Goal: Check status: Check status

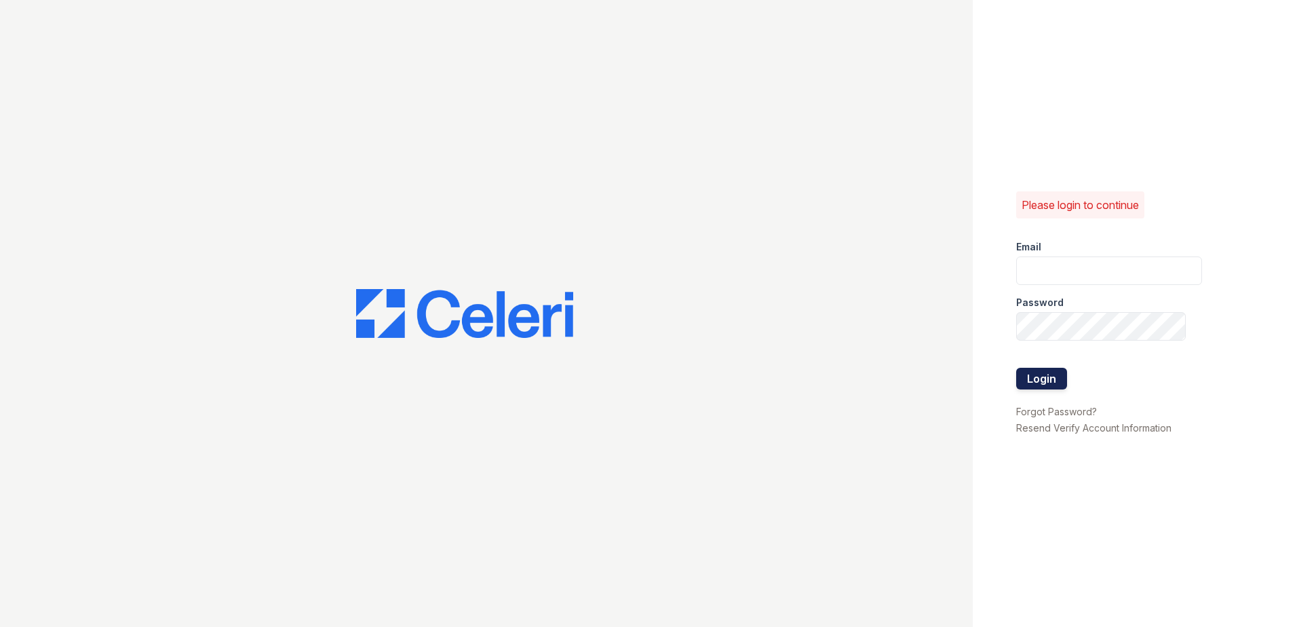
type input "renewwaltham@trinity-pm.com"
click at [1042, 383] on button "Login" at bounding box center [1041, 379] width 51 height 22
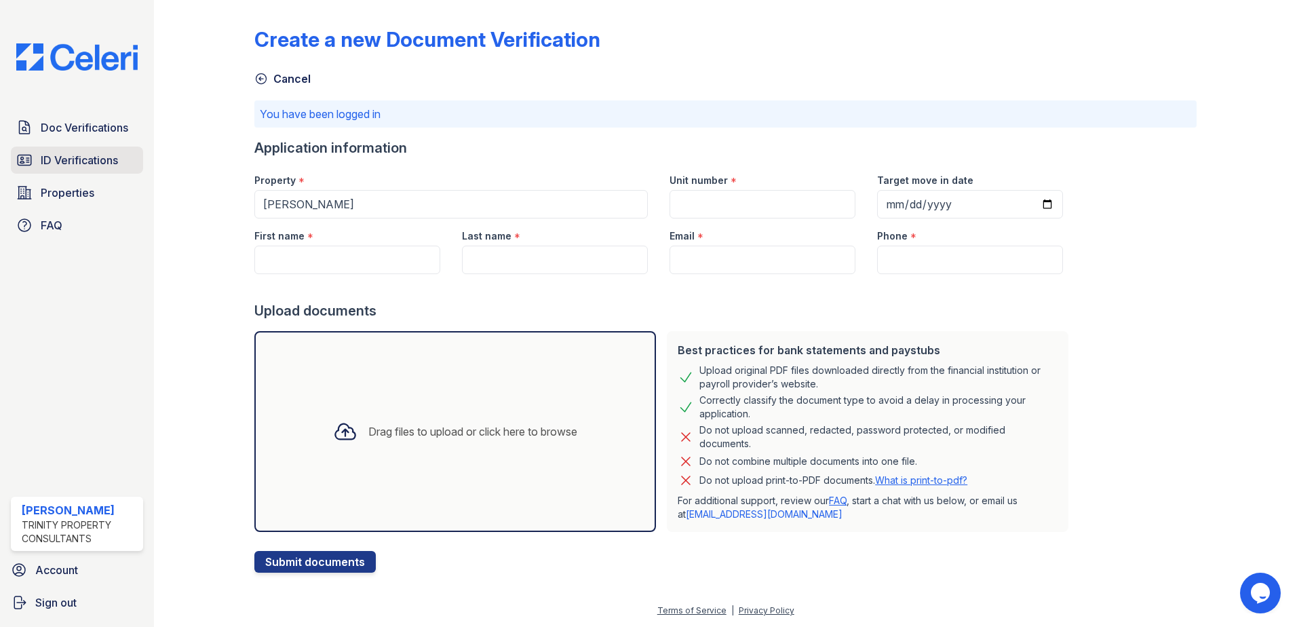
click at [129, 155] on link "ID Verifications" at bounding box center [77, 160] width 132 height 27
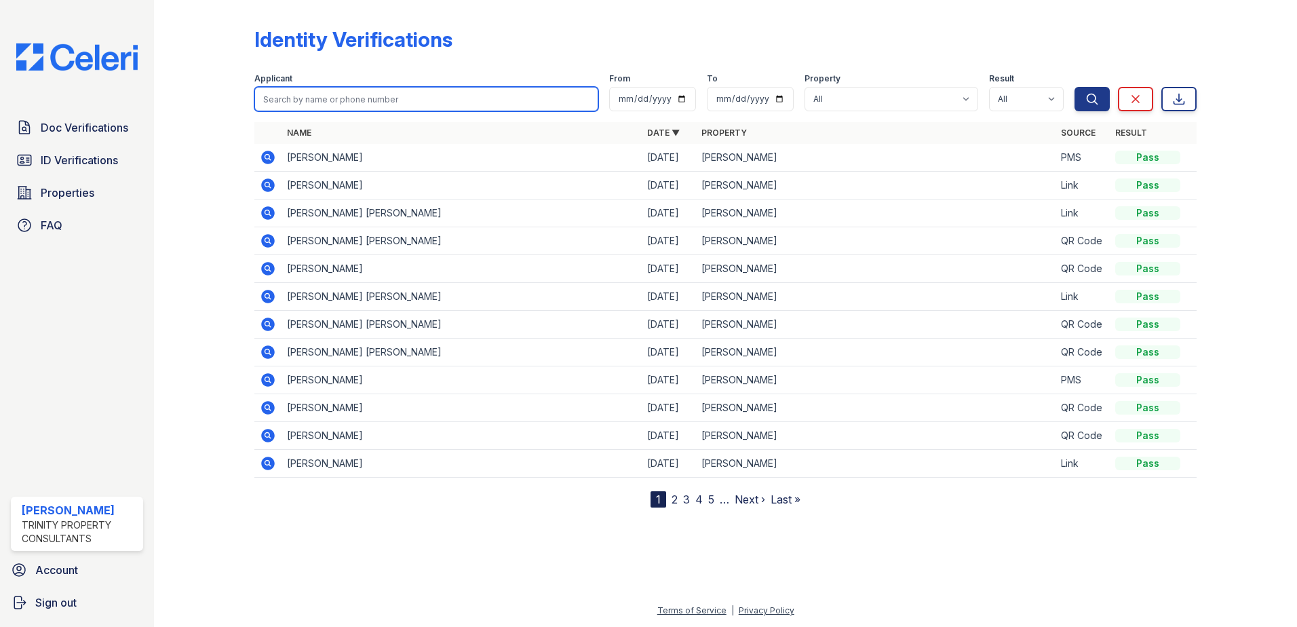
click at [320, 98] on input "search" at bounding box center [426, 99] width 344 height 24
type input "yves"
click at [1074, 87] on button "Search" at bounding box center [1091, 99] width 35 height 24
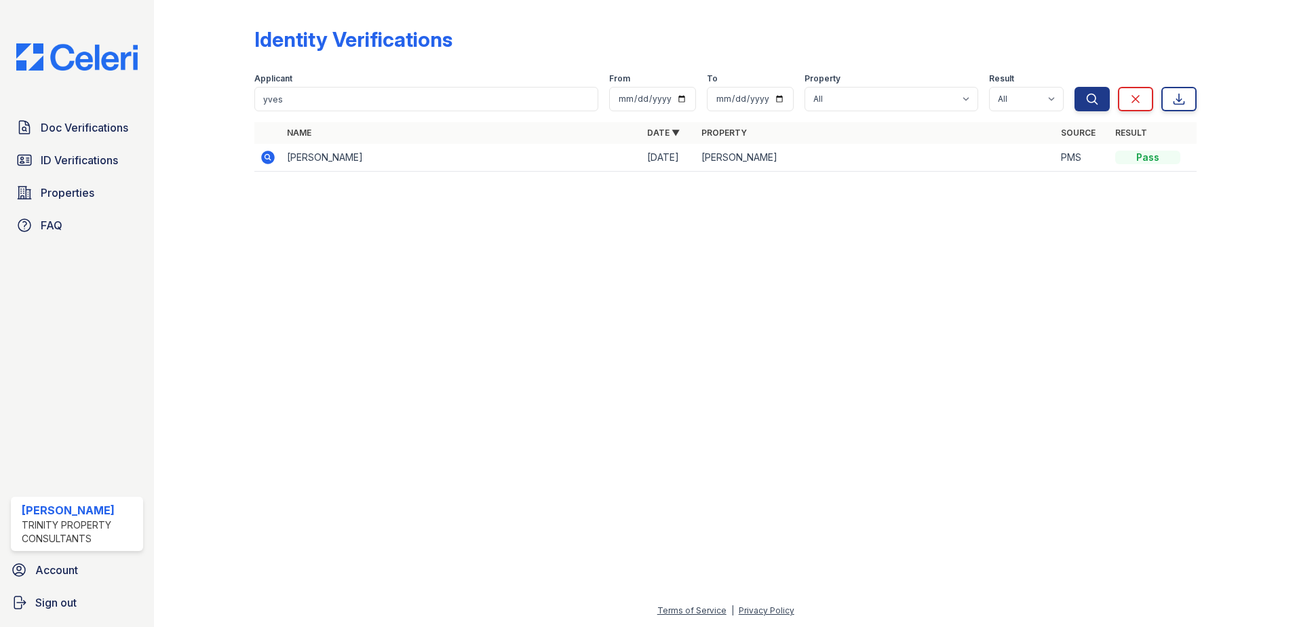
click at [267, 159] on icon at bounding box center [268, 158] width 14 height 14
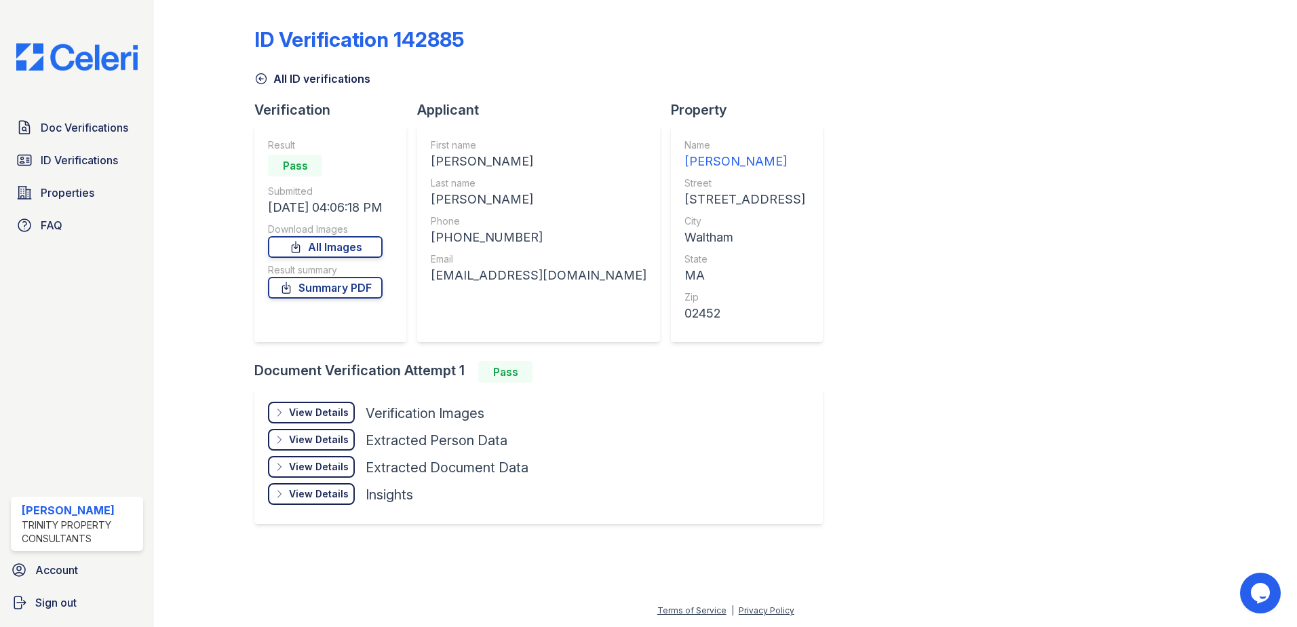
click at [298, 416] on div "View Details" at bounding box center [319, 413] width 60 height 14
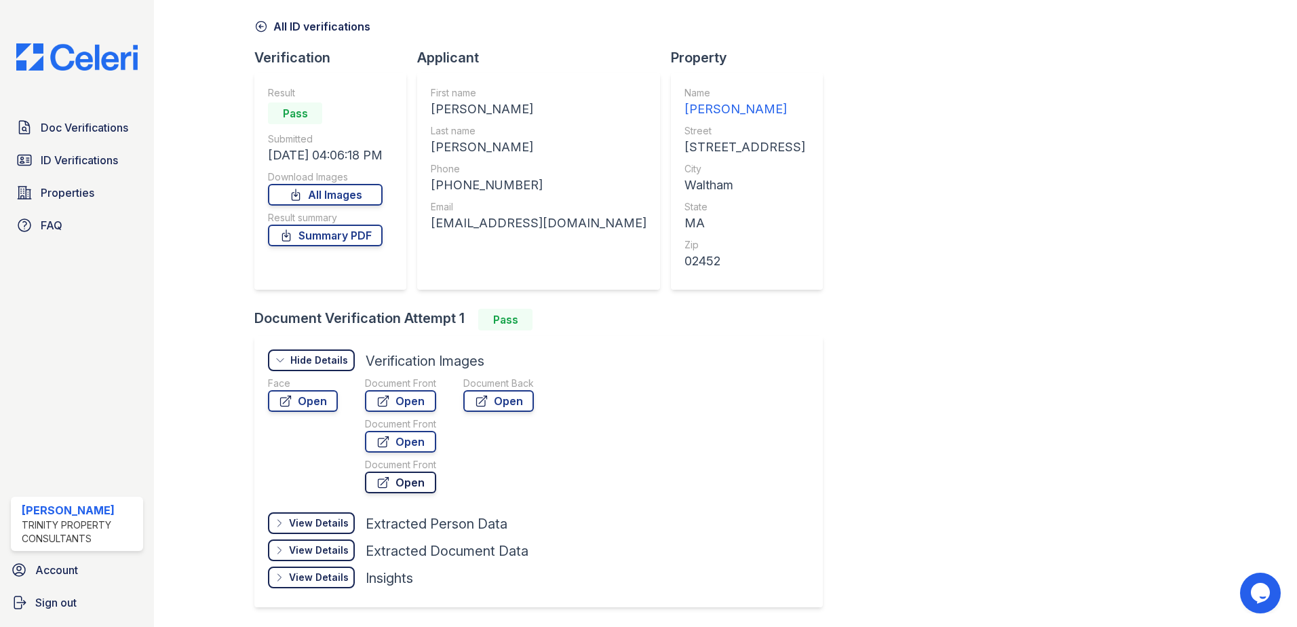
scroll to position [98, 0]
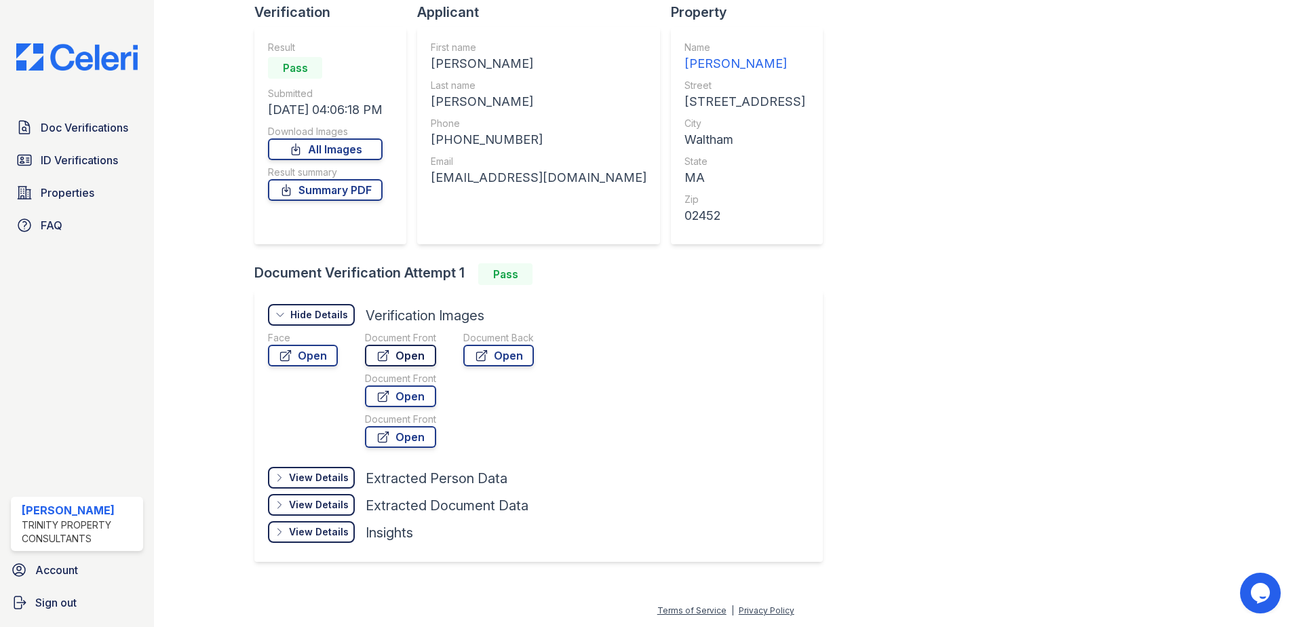
click at [391, 353] on link "Open" at bounding box center [400, 356] width 71 height 22
click at [943, 309] on div "ID Verification 142885 All ID verifications Verification Result Pass Submitted …" at bounding box center [725, 244] width 942 height 673
